Goal: Information Seeking & Learning: Learn about a topic

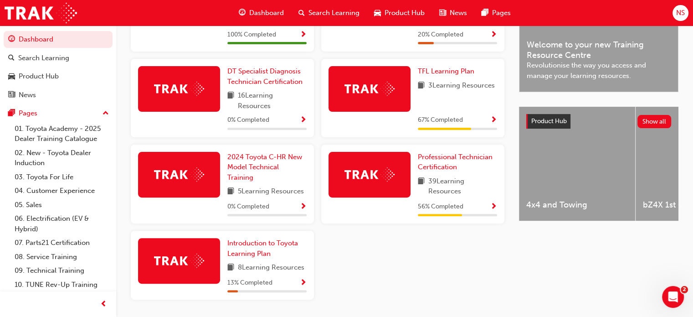
scroll to position [308, 0]
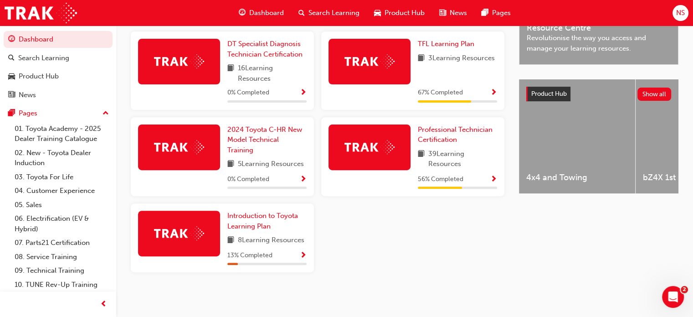
click at [373, 144] on img at bounding box center [370, 147] width 50 height 14
click at [444, 133] on span "Professional Technician Certification" at bounding box center [455, 134] width 75 height 19
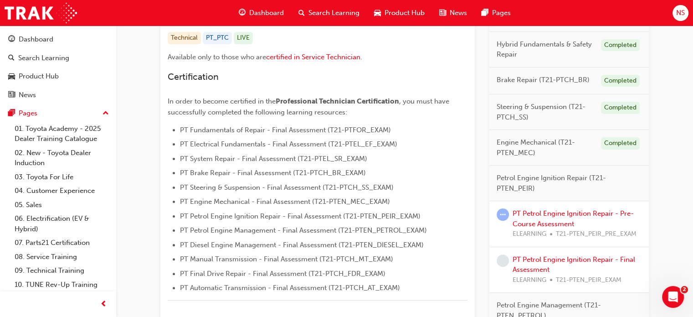
scroll to position [255, 0]
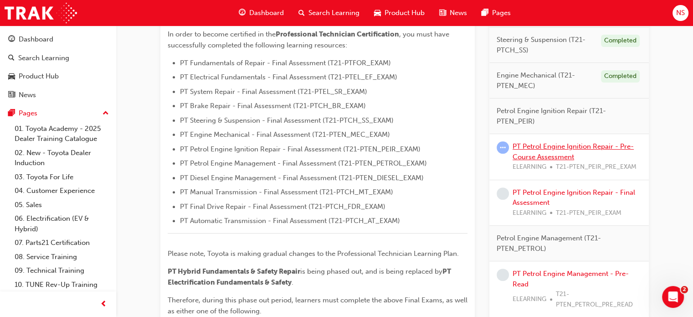
click at [566, 149] on link "PT Petrol Engine Ignition Repair - Pre-Course Assessment" at bounding box center [573, 151] width 121 height 19
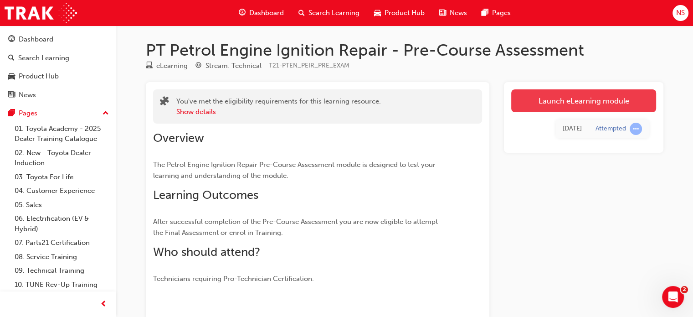
click at [576, 107] on link "Launch eLearning module" at bounding box center [583, 100] width 145 height 23
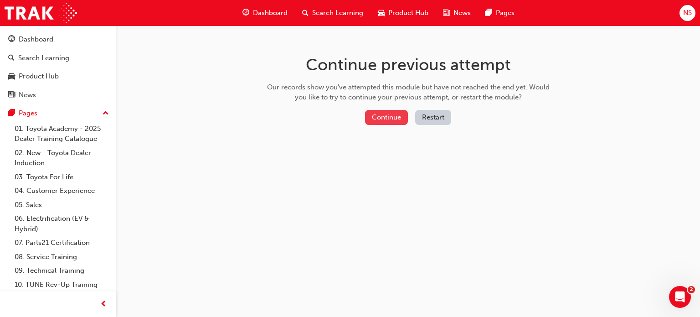
click at [383, 118] on button "Continue" at bounding box center [386, 117] width 43 height 15
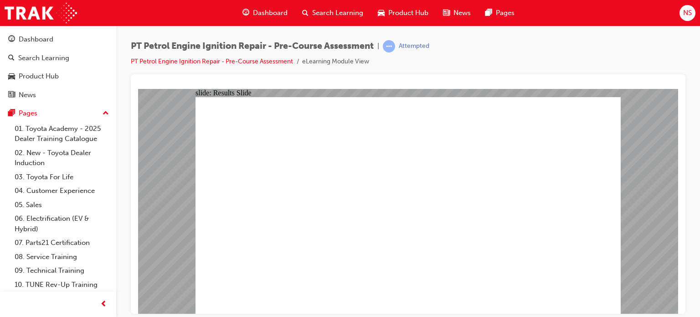
click at [621, 192] on div "slide: Quiz - Multiple choice Oval 1 Question 1 Which of the following statemen…" at bounding box center [408, 200] width 540 height 225
drag, startPoint x: 614, startPoint y: 282, endPoint x: 467, endPoint y: 108, distance: 228.6
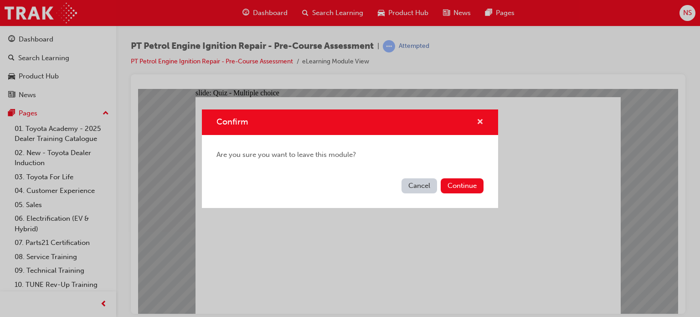
click at [477, 124] on span "cross-icon" at bounding box center [480, 122] width 7 height 8
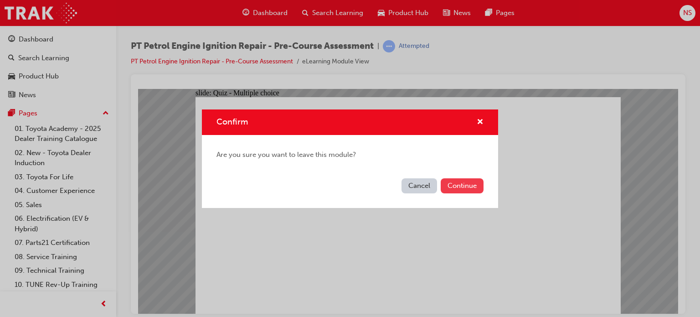
click at [446, 185] on button "Continue" at bounding box center [462, 185] width 43 height 15
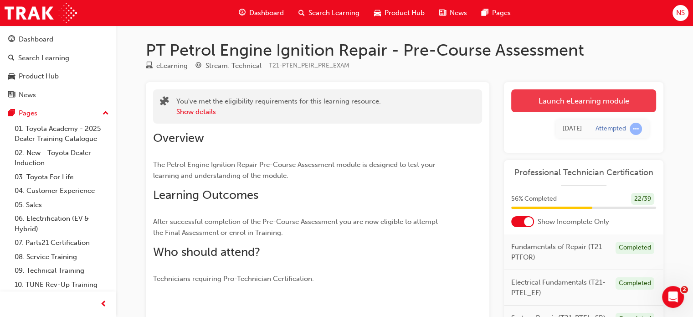
click at [560, 102] on link "Launch eLearning module" at bounding box center [583, 100] width 145 height 23
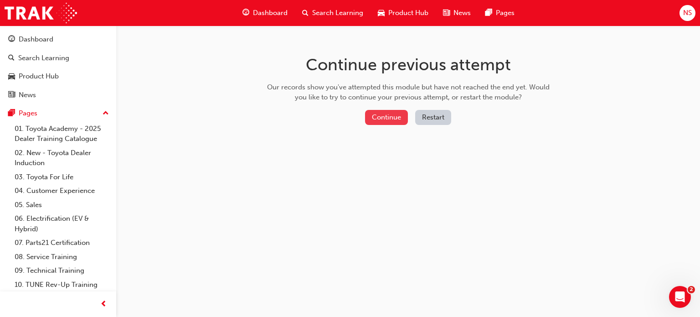
click at [390, 112] on button "Continue" at bounding box center [386, 117] width 43 height 15
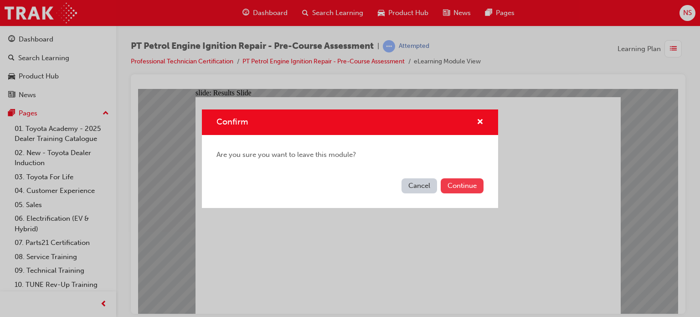
click at [451, 188] on button "Continue" at bounding box center [462, 185] width 43 height 15
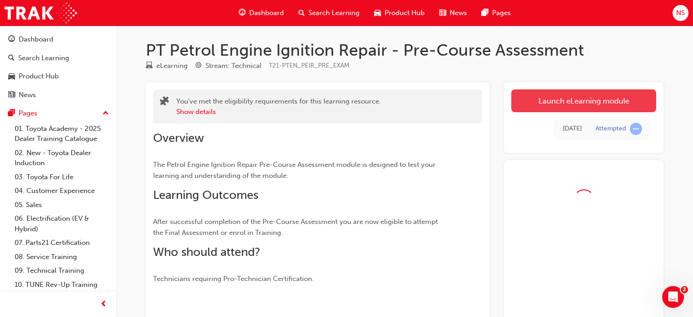
click at [547, 103] on link "Launch eLearning module" at bounding box center [583, 100] width 145 height 23
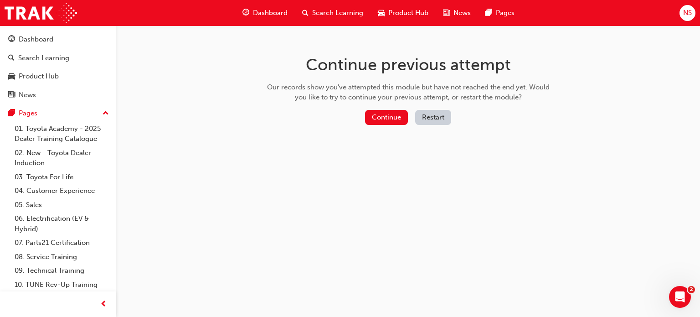
click at [425, 118] on button "Restart" at bounding box center [433, 117] width 36 height 15
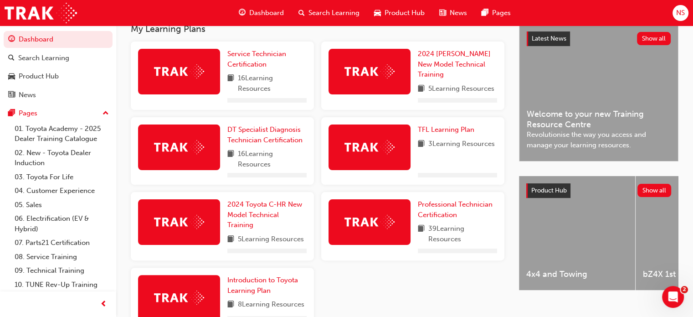
scroll to position [182, 0]
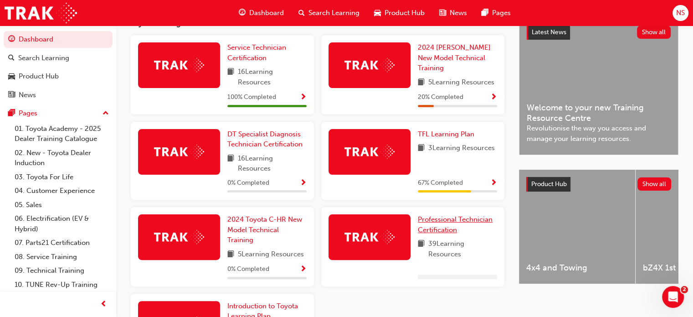
click at [447, 223] on span "Professional Technician Certification" at bounding box center [455, 224] width 75 height 19
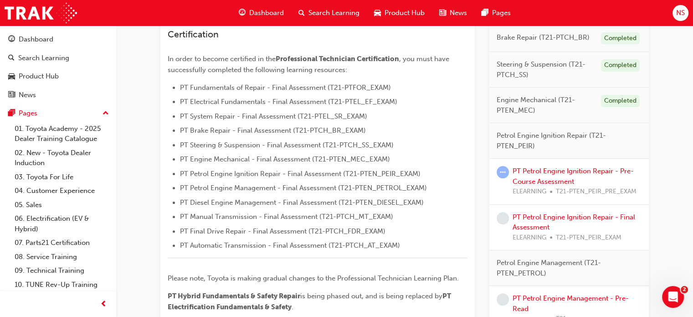
scroll to position [255, 0]
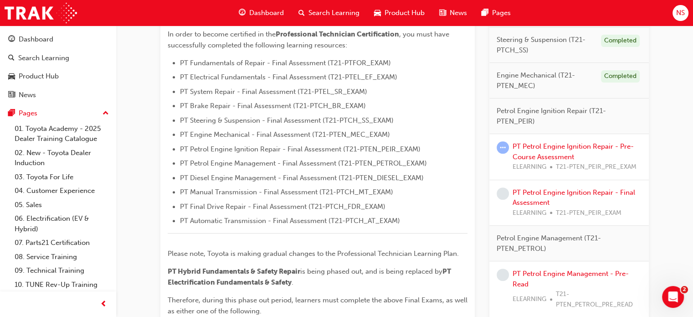
click at [545, 112] on span "Petrol Engine Ignition Repair (T21-PTEN_PEIR)" at bounding box center [566, 116] width 138 height 21
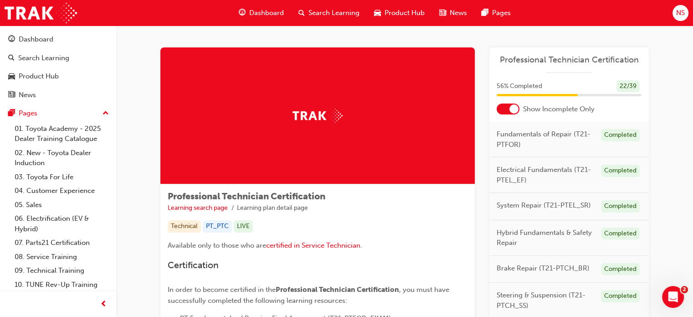
scroll to position [0, 0]
click at [501, 111] on div at bounding box center [508, 108] width 23 height 11
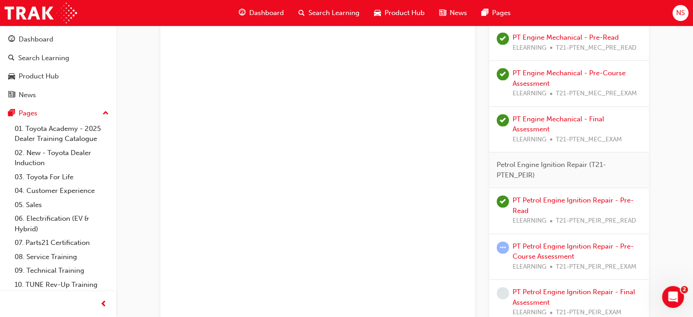
scroll to position [1142, 0]
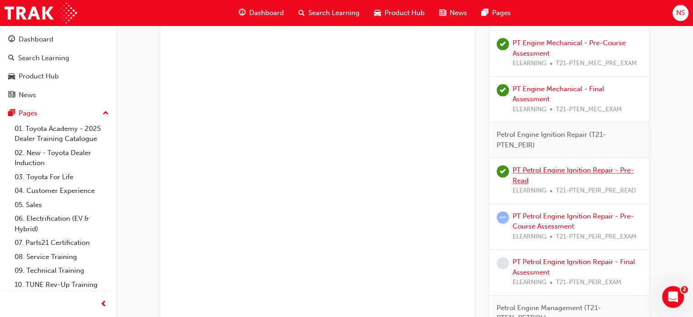
click at [561, 167] on link "PT Petrol Engine Ignition Repair - Pre-Read" at bounding box center [573, 175] width 121 height 19
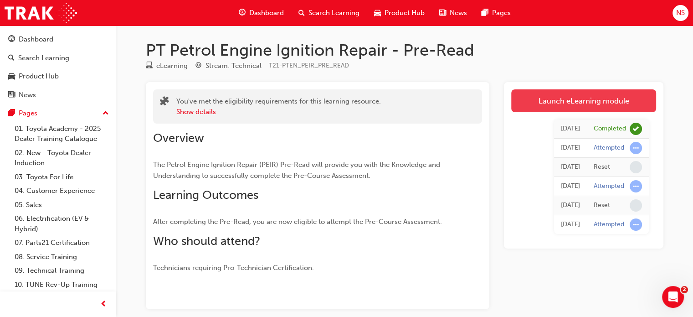
click at [549, 98] on link "Launch eLearning module" at bounding box center [583, 100] width 145 height 23
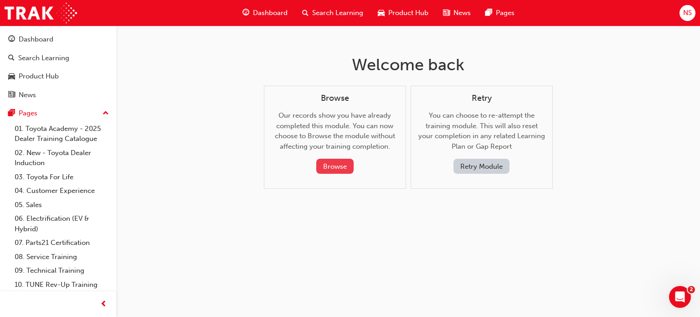
click at [336, 166] on button "Browse" at bounding box center [334, 166] width 37 height 15
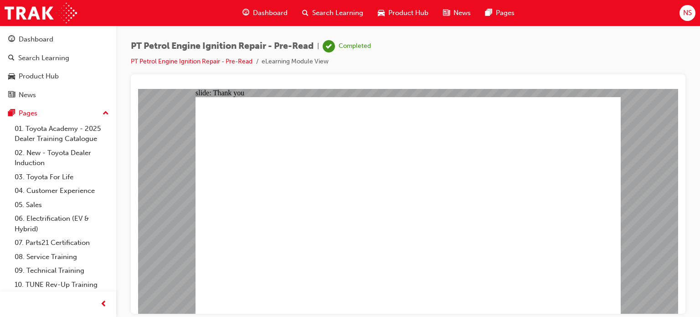
drag, startPoint x: 599, startPoint y: 278, endPoint x: 603, endPoint y: 183, distance: 95.8
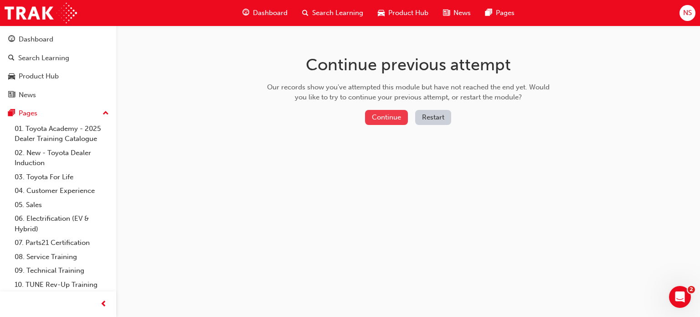
click at [399, 118] on button "Continue" at bounding box center [386, 117] width 43 height 15
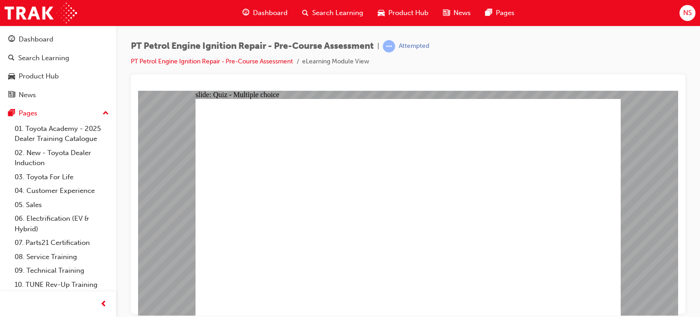
radio input "true"
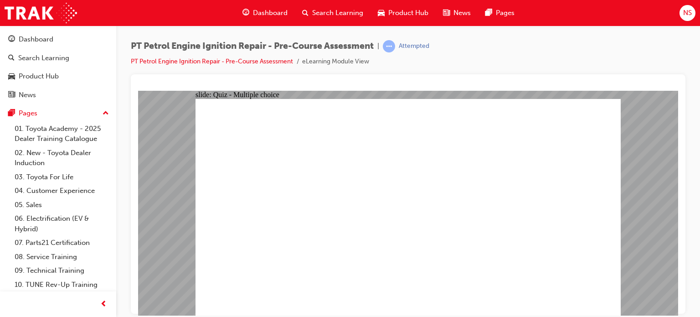
radio input "true"
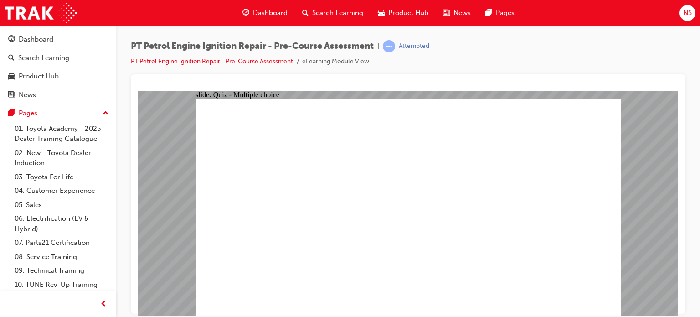
radio input "true"
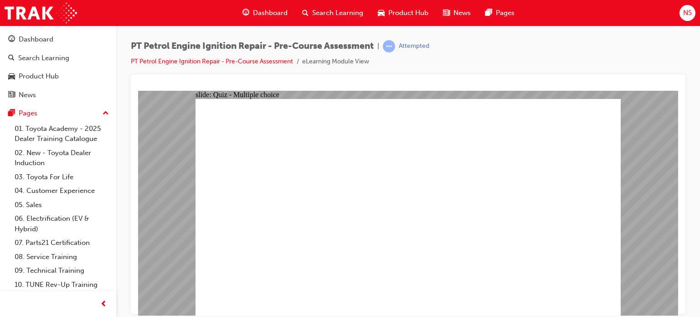
radio input "true"
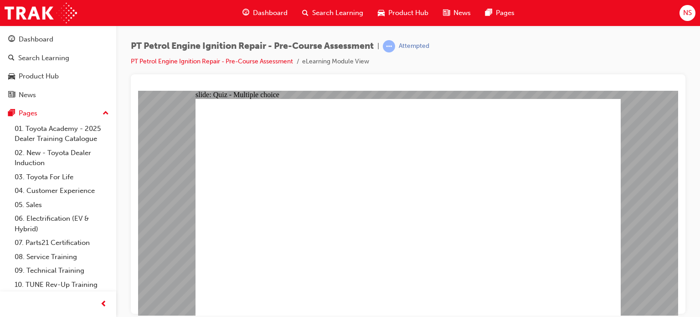
radio input "true"
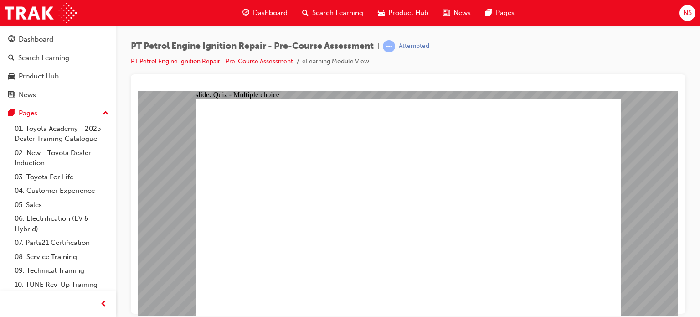
radio input "true"
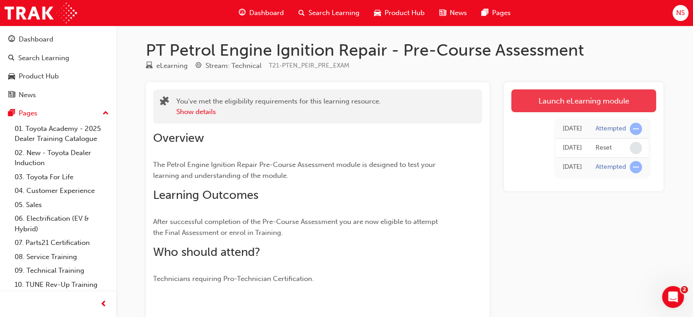
click at [555, 105] on link "Launch eLearning module" at bounding box center [583, 100] width 145 height 23
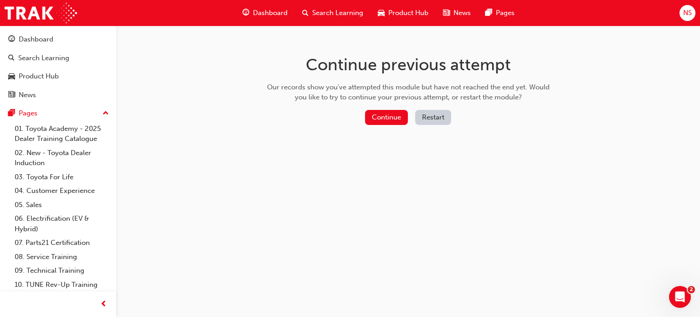
click at [434, 120] on button "Restart" at bounding box center [433, 117] width 36 height 15
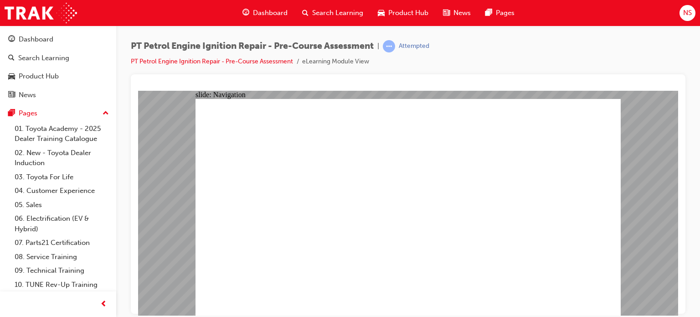
radio input "true"
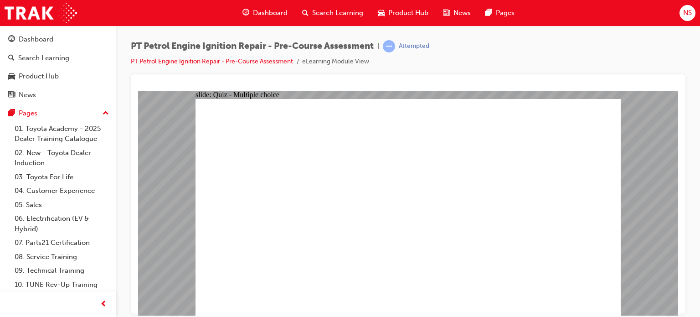
radio input "true"
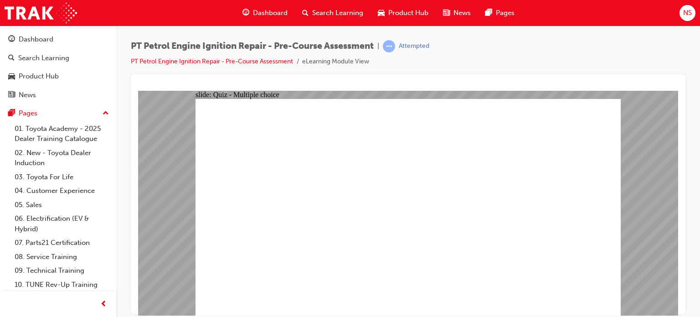
radio input "true"
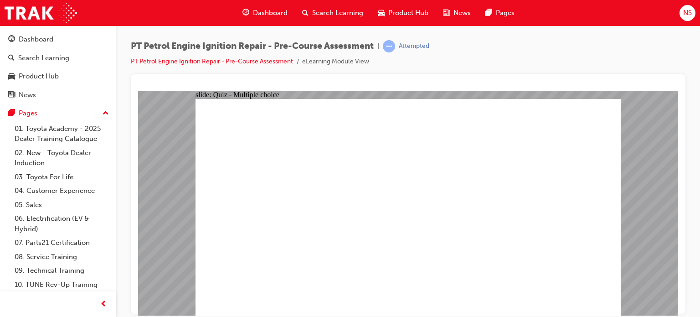
radio input "true"
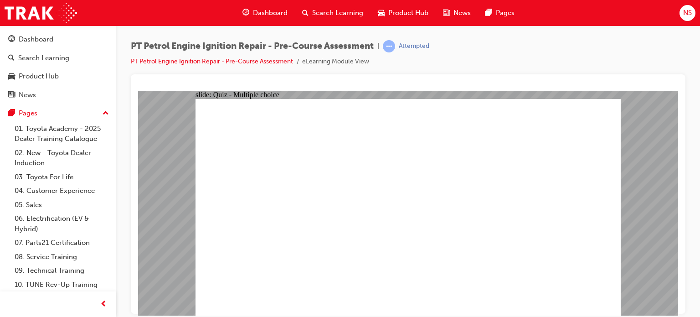
radio input "true"
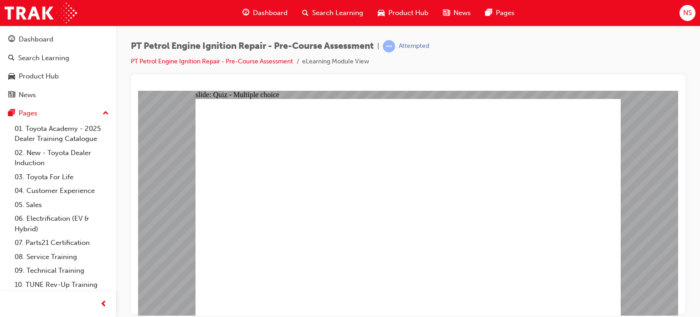
radio input "true"
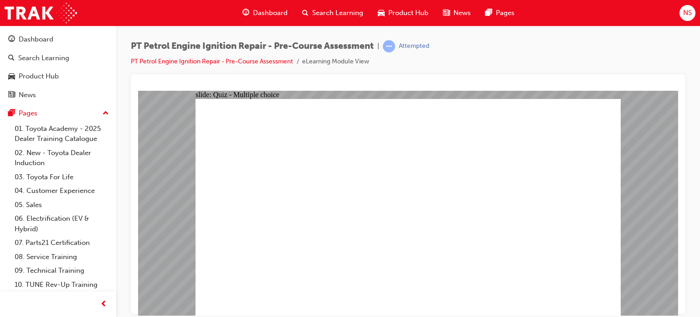
radio input "true"
click at [277, 10] on span "Dashboard" at bounding box center [270, 13] width 35 height 10
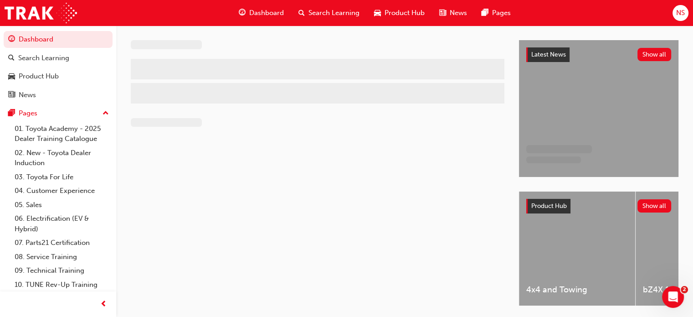
click at [267, 8] on span "Dashboard" at bounding box center [266, 13] width 35 height 10
click at [271, 12] on span "Dashboard" at bounding box center [266, 13] width 35 height 10
